Goal: Book appointment/travel/reservation

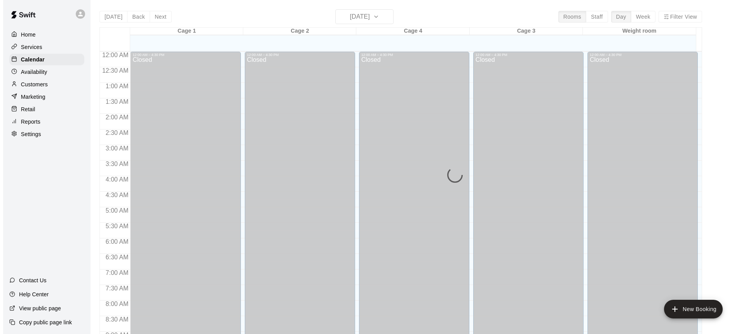
scroll to position [432, 0]
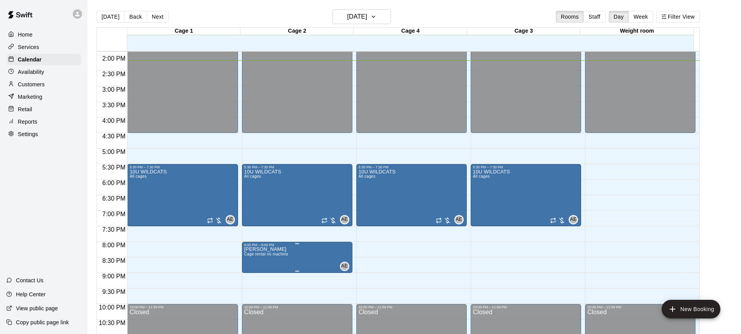
drag, startPoint x: 299, startPoint y: 256, endPoint x: 282, endPoint y: 259, distance: 17.4
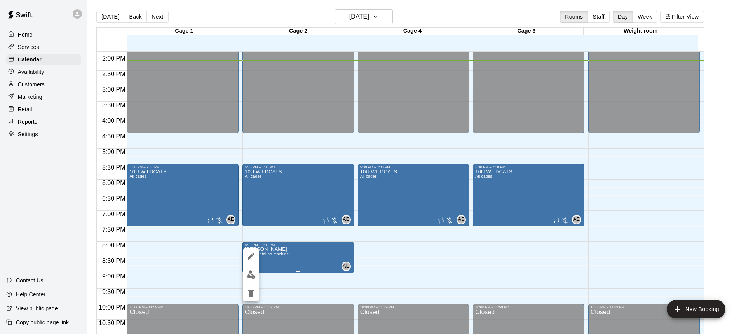
click at [282, 259] on div at bounding box center [373, 167] width 746 height 334
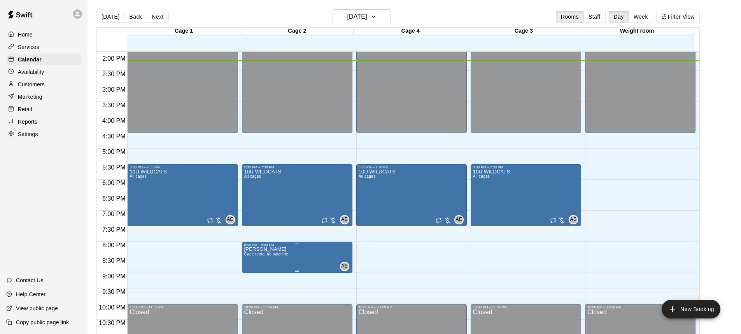
click at [272, 255] on span "Cage rental no machine" at bounding box center [266, 254] width 44 height 4
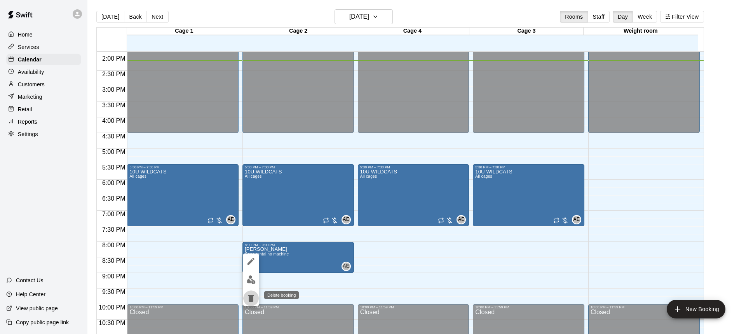
click at [251, 299] on icon "delete" at bounding box center [250, 298] width 5 height 7
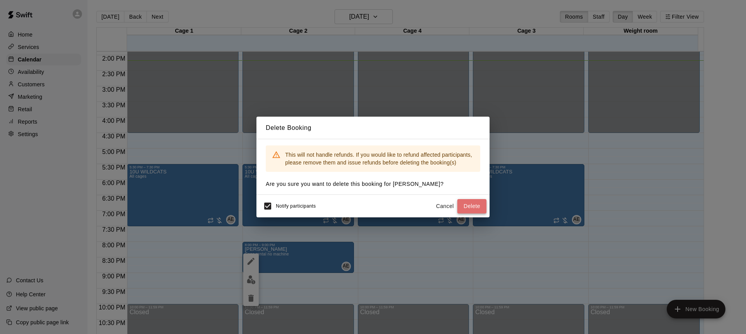
click at [475, 212] on button "Delete" at bounding box center [472, 206] width 29 height 14
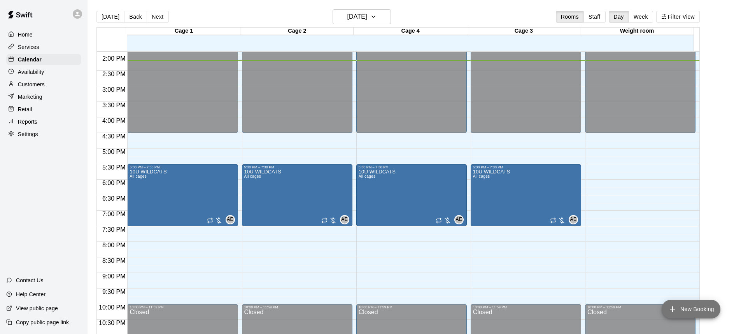
click at [691, 310] on button "New Booking" at bounding box center [690, 309] width 59 height 19
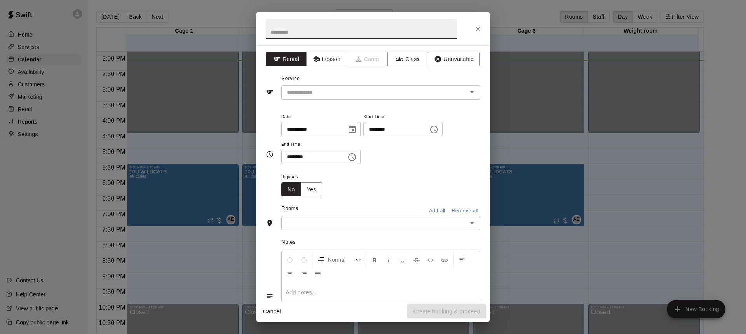
click at [300, 34] on input "text" at bounding box center [361, 29] width 191 height 21
type input "*"
type input "**********"
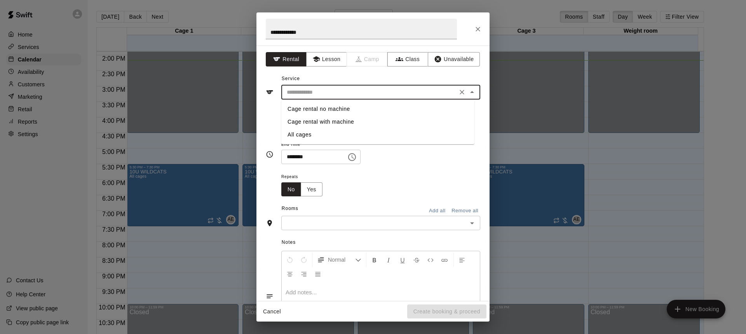
click at [325, 91] on input "text" at bounding box center [369, 92] width 171 height 10
click at [336, 61] on button "Lesson" at bounding box center [326, 59] width 41 height 14
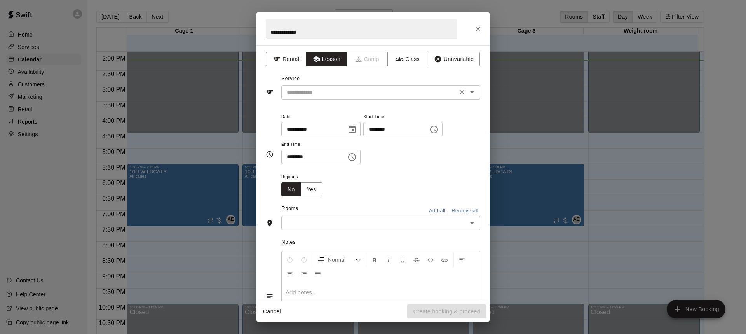
click at [316, 94] on input "text" at bounding box center [369, 92] width 171 height 10
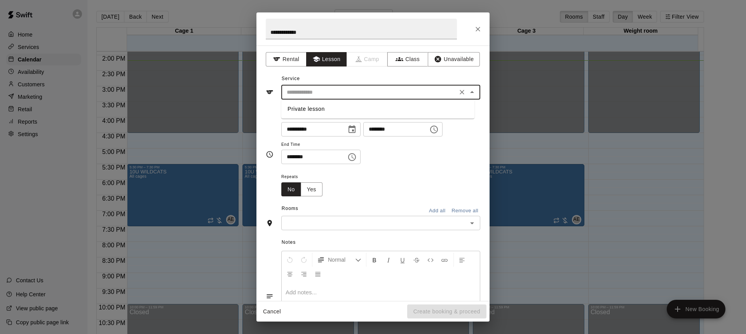
click at [319, 111] on li "Private lesson" at bounding box center [377, 109] width 193 height 13
type input "**********"
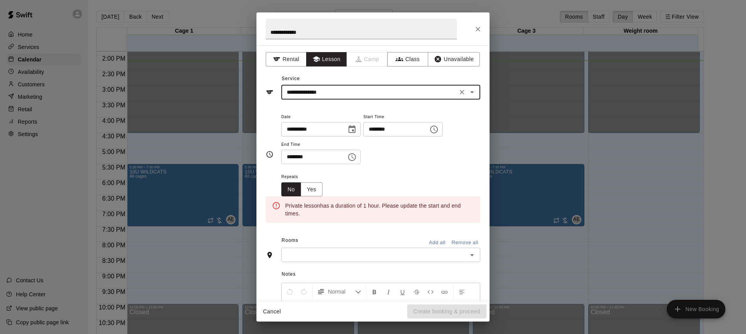
click at [439, 132] on icon "Choose time, selected time is 2:00 PM" at bounding box center [434, 129] width 9 height 9
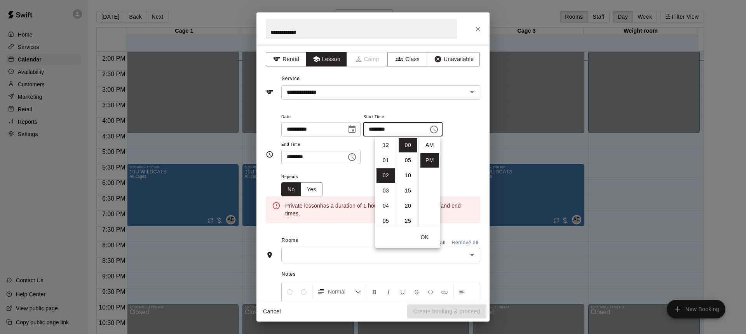
scroll to position [14, 0]
click at [388, 175] on li "04" at bounding box center [386, 175] width 19 height 14
click at [410, 161] on li "30" at bounding box center [408, 158] width 19 height 14
type input "********"
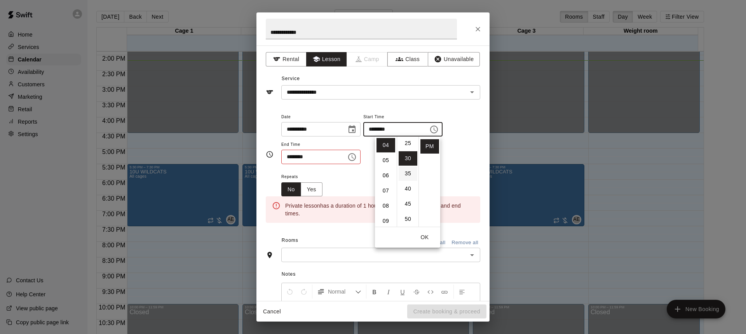
scroll to position [91, 0]
click at [331, 169] on div "**********" at bounding box center [380, 142] width 199 height 60
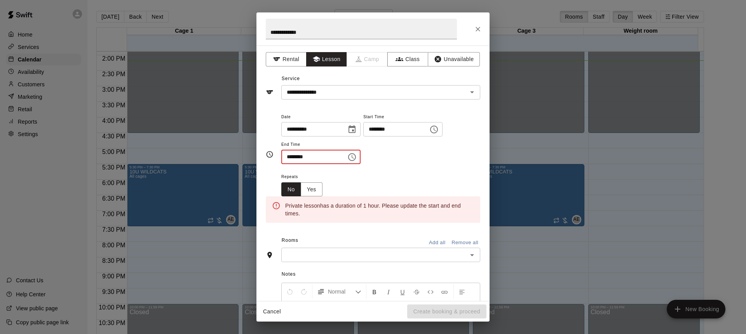
click at [335, 156] on input "********" at bounding box center [311, 157] width 60 height 14
click at [360, 161] on button "Choose time, selected time is 2:30 PM" at bounding box center [352, 157] width 16 height 16
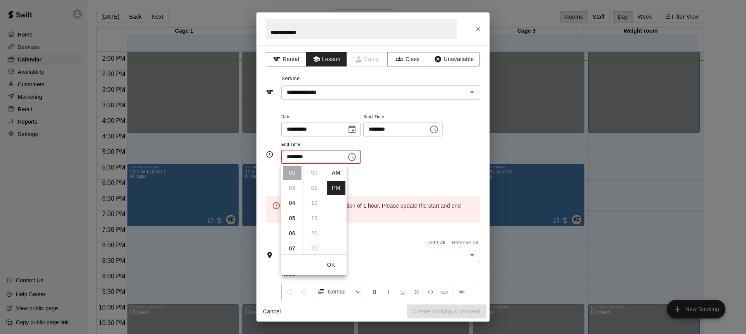
scroll to position [14, 0]
click at [290, 217] on li "05" at bounding box center [292, 218] width 19 height 14
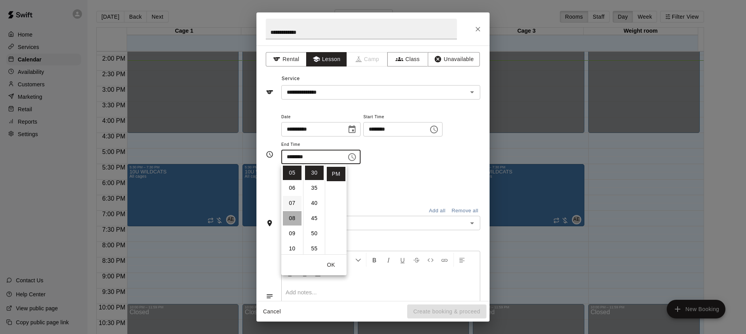
click at [292, 218] on li "08" at bounding box center [292, 218] width 19 height 14
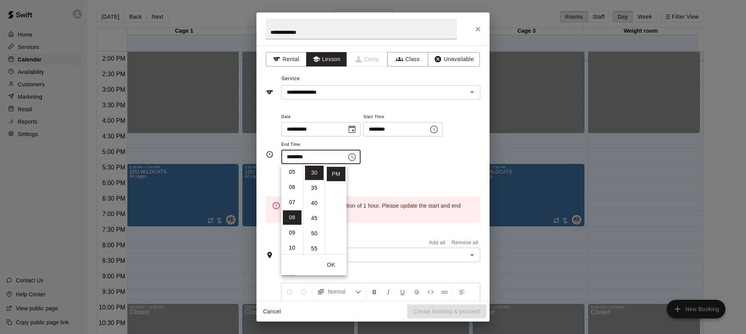
scroll to position [75, 0]
click at [290, 178] on li "05" at bounding box center [292, 174] width 19 height 14
type input "********"
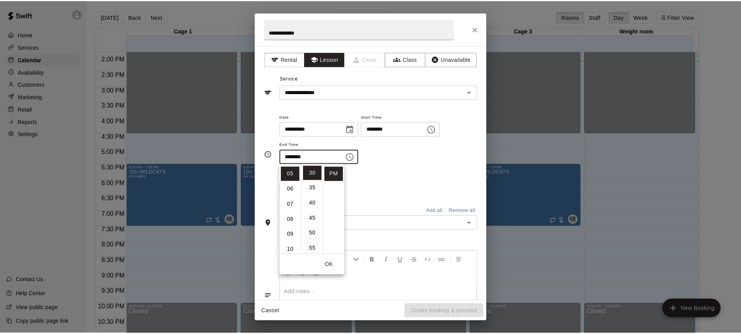
scroll to position [76, 0]
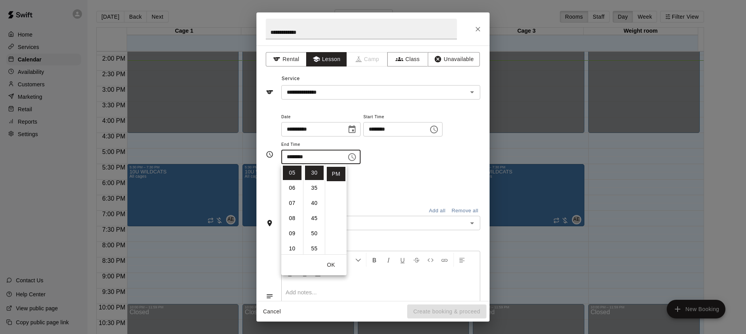
click at [364, 182] on div "Repeats No Yes" at bounding box center [380, 184] width 199 height 24
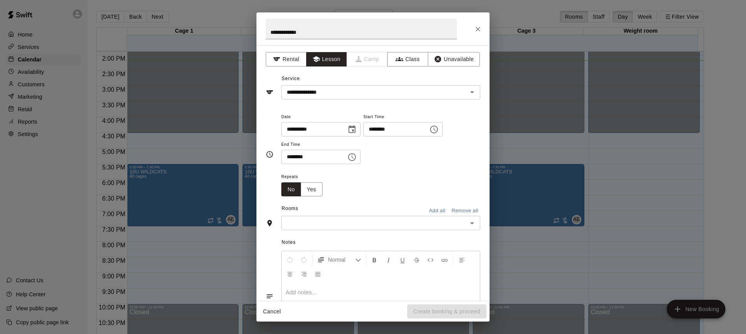
click at [350, 221] on input "text" at bounding box center [375, 223] width 182 height 10
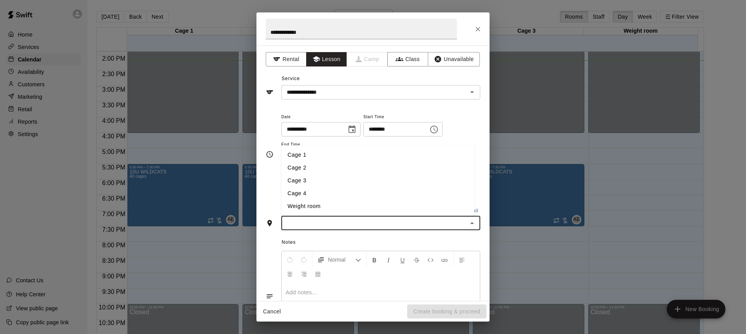
click at [307, 190] on li "Cage 4" at bounding box center [377, 193] width 193 height 13
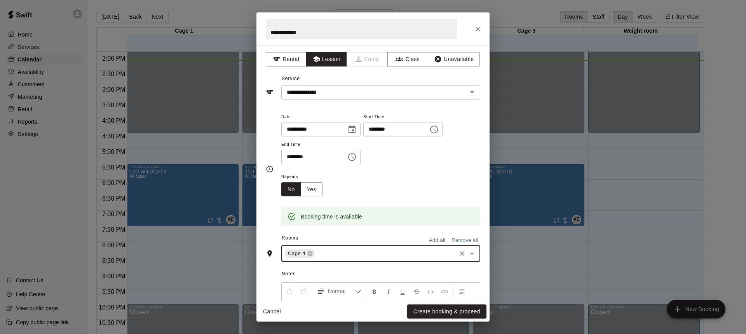
drag, startPoint x: 366, startPoint y: 194, endPoint x: 392, endPoint y: 225, distance: 41.2
click at [369, 195] on div "Repeats No Yes" at bounding box center [380, 184] width 199 height 24
drag, startPoint x: 453, startPoint y: 312, endPoint x: 455, endPoint y: 307, distance: 5.3
click at [454, 312] on button "Create booking & proceed" at bounding box center [446, 311] width 79 height 14
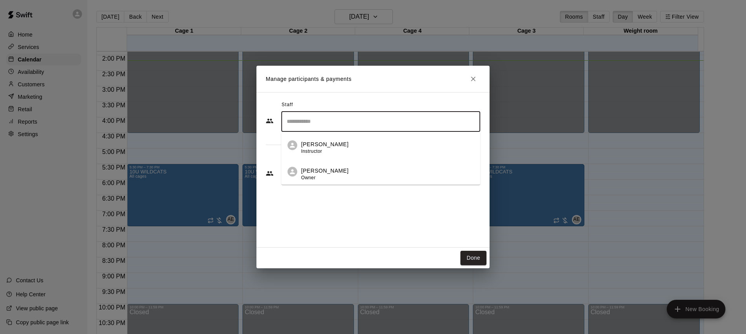
click at [331, 127] on input "Search staff" at bounding box center [381, 122] width 192 height 14
click at [308, 166] on li "[PERSON_NAME] Owner" at bounding box center [380, 171] width 199 height 26
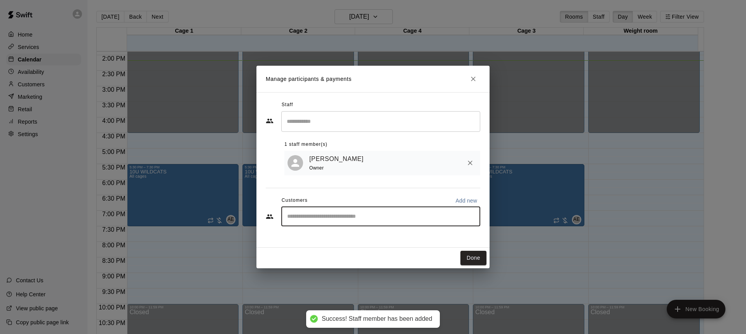
click at [315, 220] on input "Start typing to search customers..." at bounding box center [381, 217] width 192 height 8
click at [310, 217] on input "Start typing to search customers..." at bounding box center [381, 217] width 192 height 8
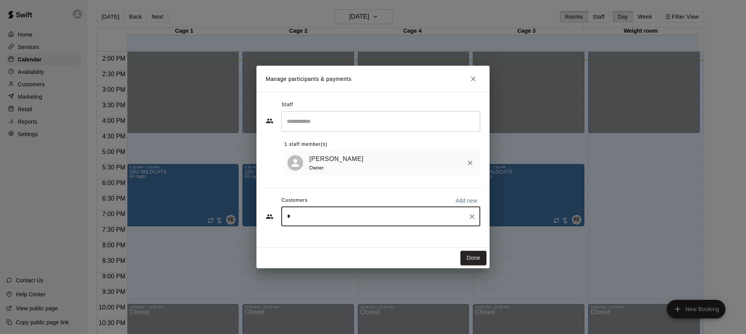
type input "**"
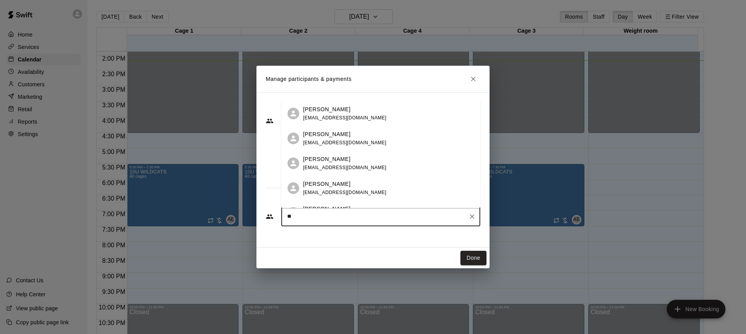
click at [327, 187] on p "[PERSON_NAME]" at bounding box center [326, 184] width 47 height 8
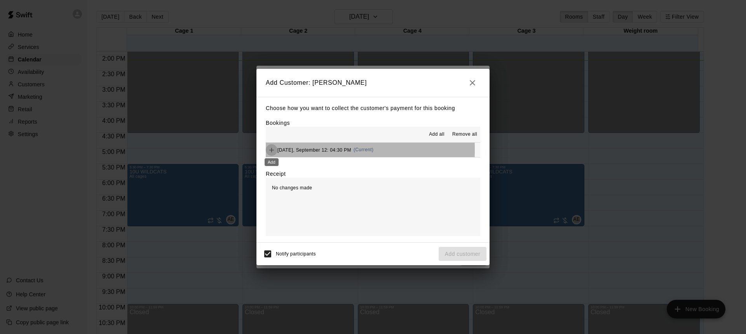
click at [271, 150] on icon "Add" at bounding box center [271, 150] width 5 height 5
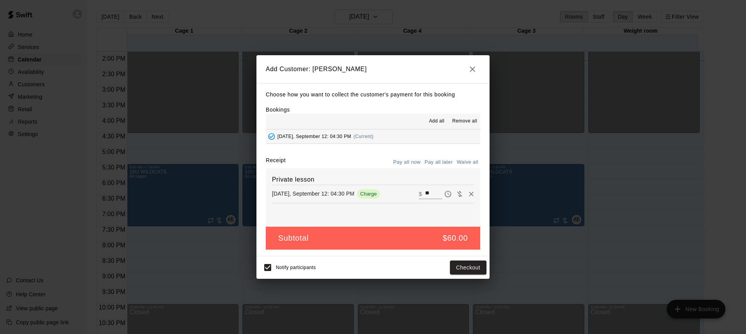
click at [439, 160] on button "Pay all later" at bounding box center [439, 162] width 32 height 12
click at [459, 269] on button "Add customer" at bounding box center [463, 267] width 48 height 14
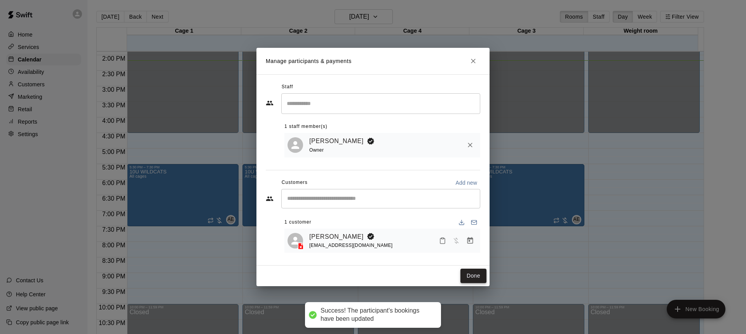
click at [474, 277] on button "Done" at bounding box center [474, 276] width 26 height 14
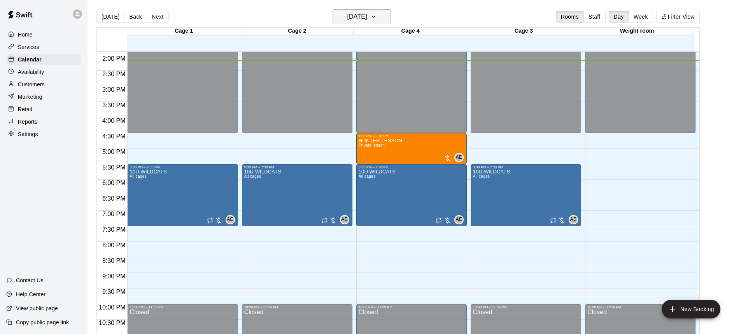
click at [353, 16] on h6 "[DATE]" at bounding box center [357, 16] width 20 height 11
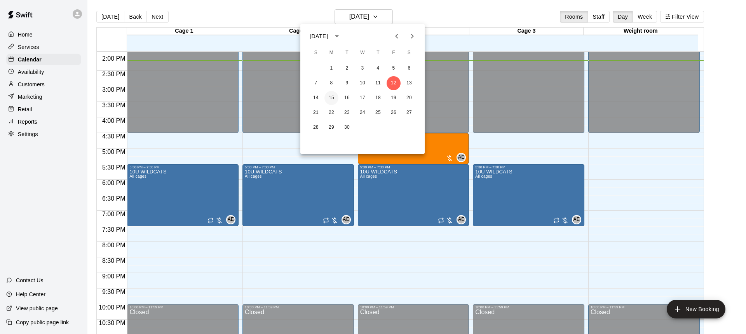
click at [336, 98] on button "15" at bounding box center [332, 98] width 14 height 14
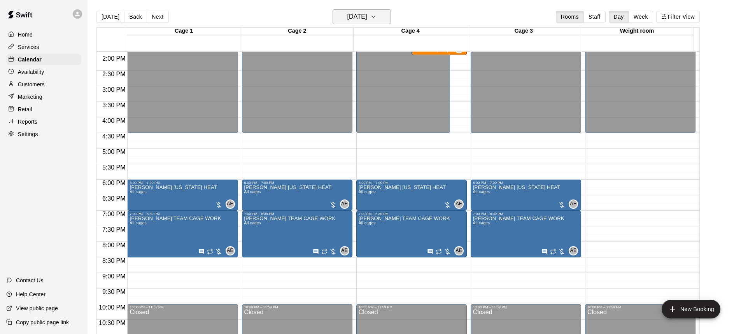
click at [367, 16] on h6 "[DATE]" at bounding box center [357, 16] width 20 height 11
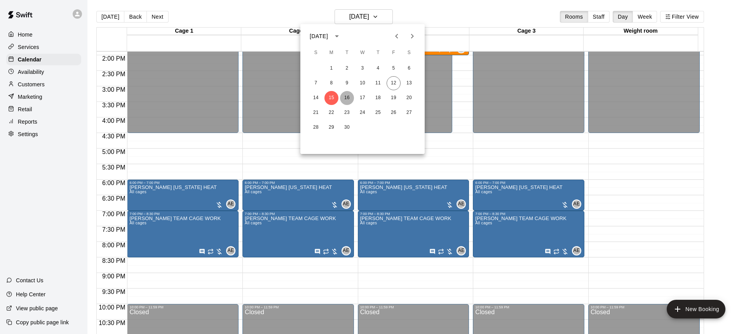
click at [349, 99] on button "16" at bounding box center [347, 98] width 14 height 14
